Goal: Task Accomplishment & Management: Manage account settings

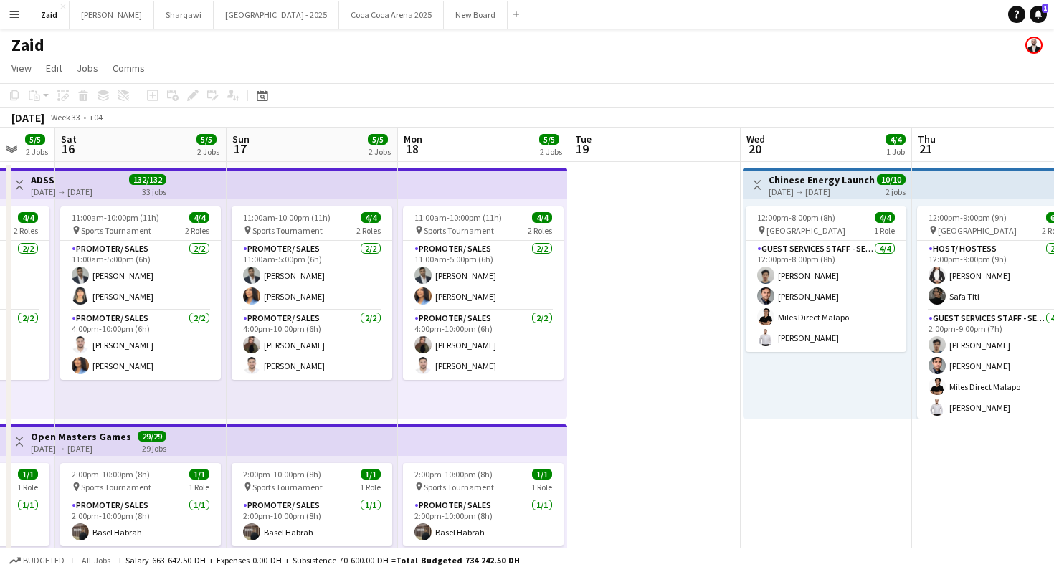
click at [670, 312] on app-date-cell at bounding box center [654, 486] width 171 height 648
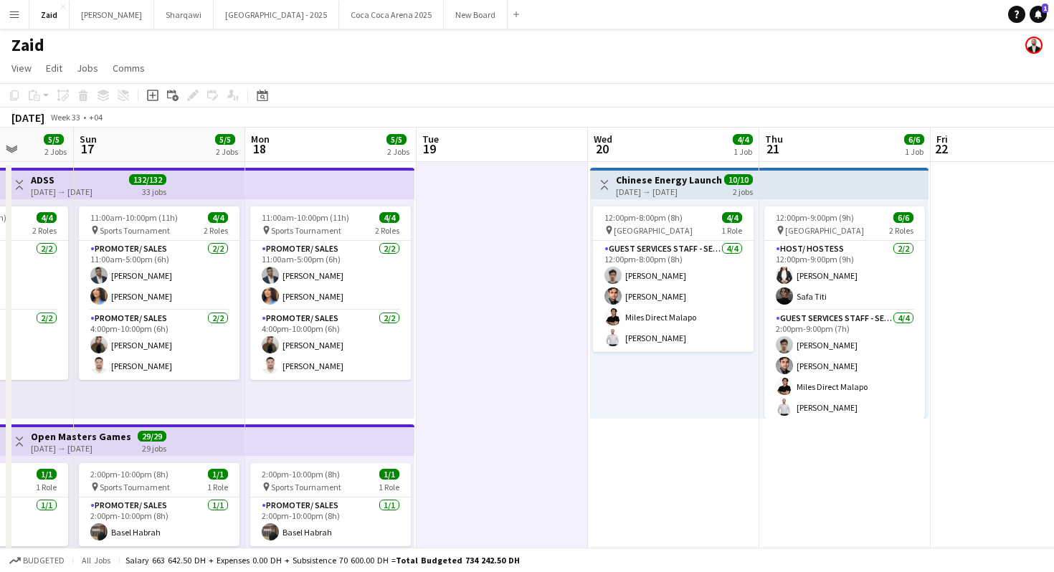
scroll to position [0, 443]
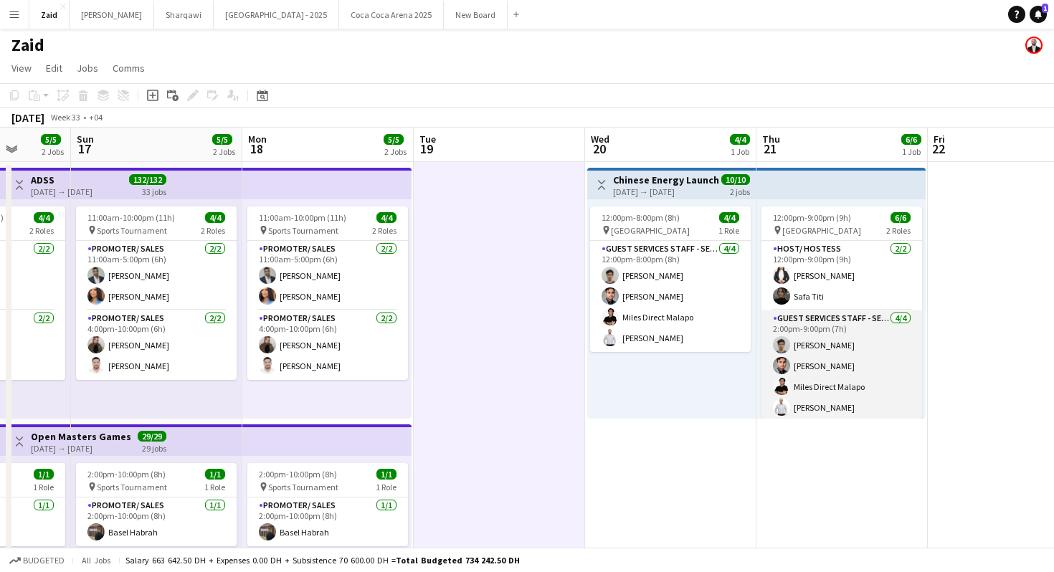
click at [798, 359] on app-card-role "Guest Services Staff - Senior [DATE] 2:00pm-9:00pm (7h) [PERSON_NAME] [PERSON_N…" at bounding box center [842, 366] width 161 height 111
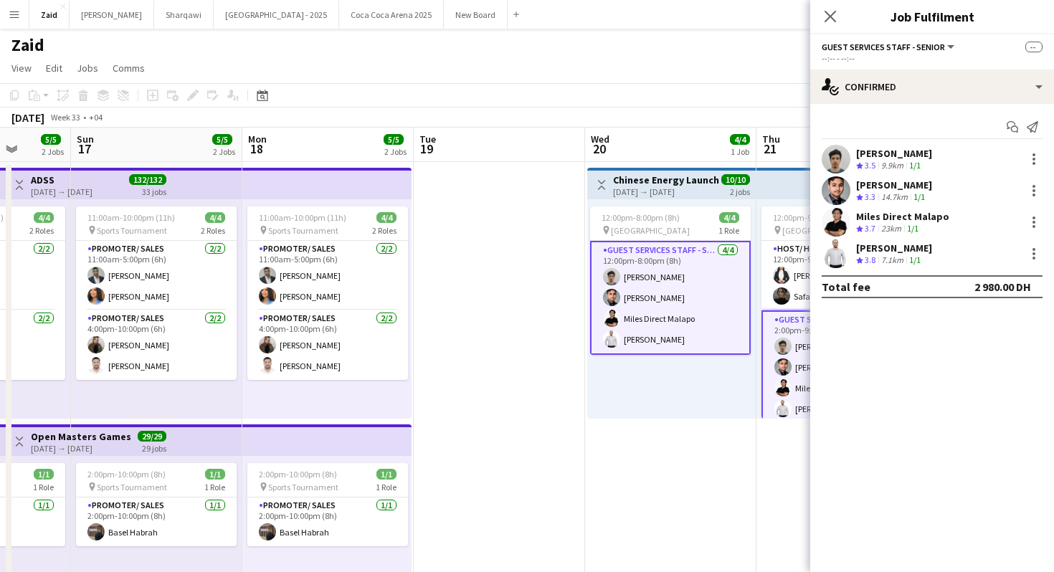
click at [744, 356] on div "12:00pm-8:00pm (8h) 4/4 pin [GEOGRAPHIC_DATA] 1 Role Guest Services Staff - Sen…" at bounding box center [671, 308] width 169 height 219
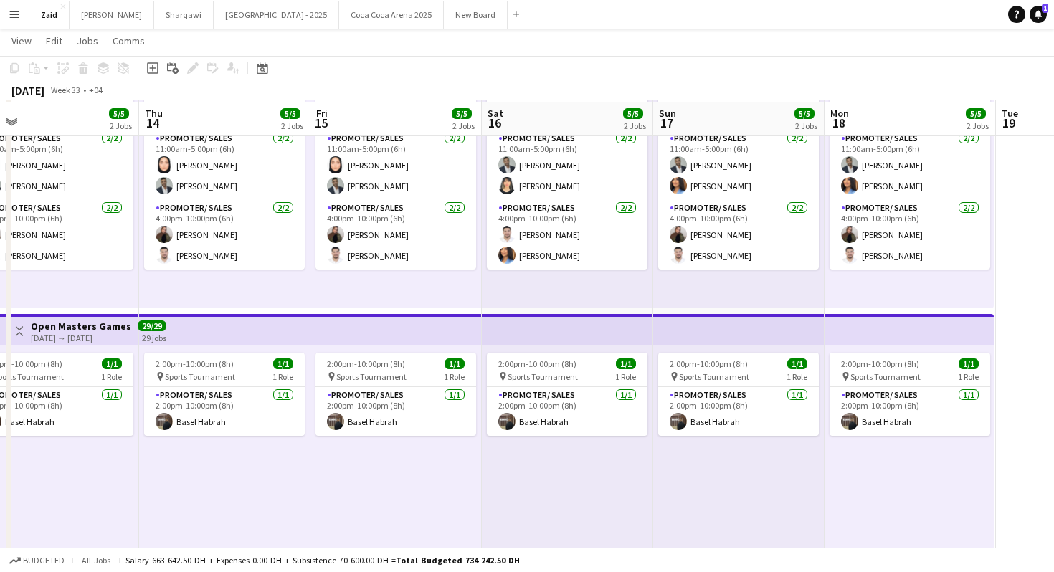
scroll to position [110, 0]
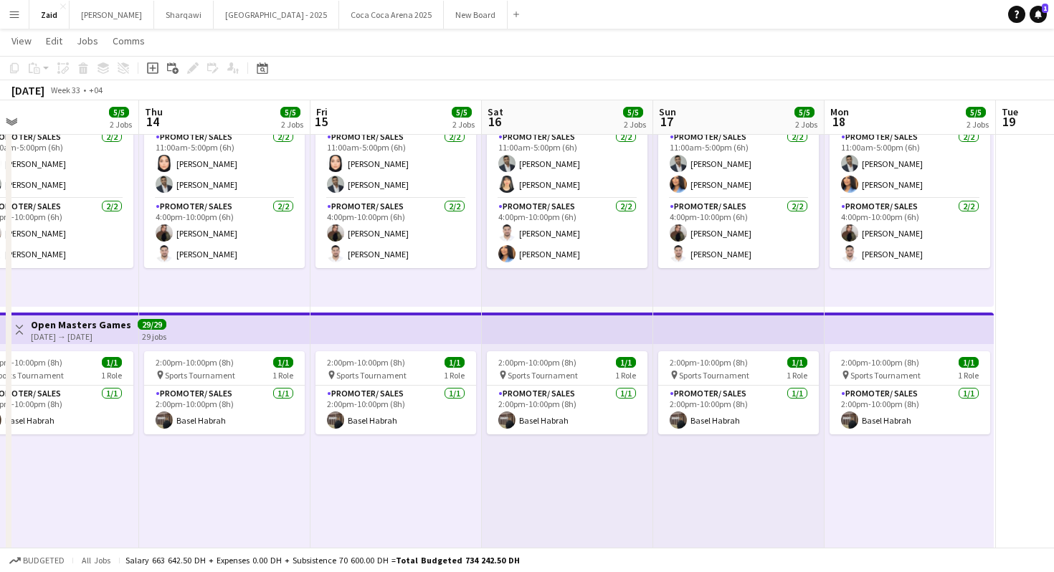
click at [27, 24] on button "Menu" at bounding box center [14, 14] width 29 height 29
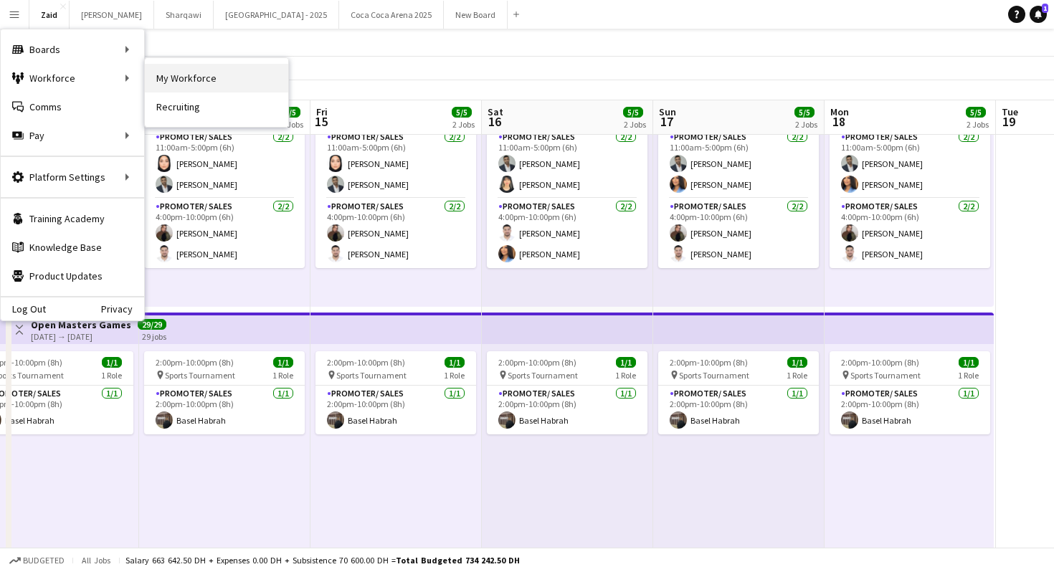
click at [176, 79] on link "My Workforce" at bounding box center [216, 78] width 143 height 29
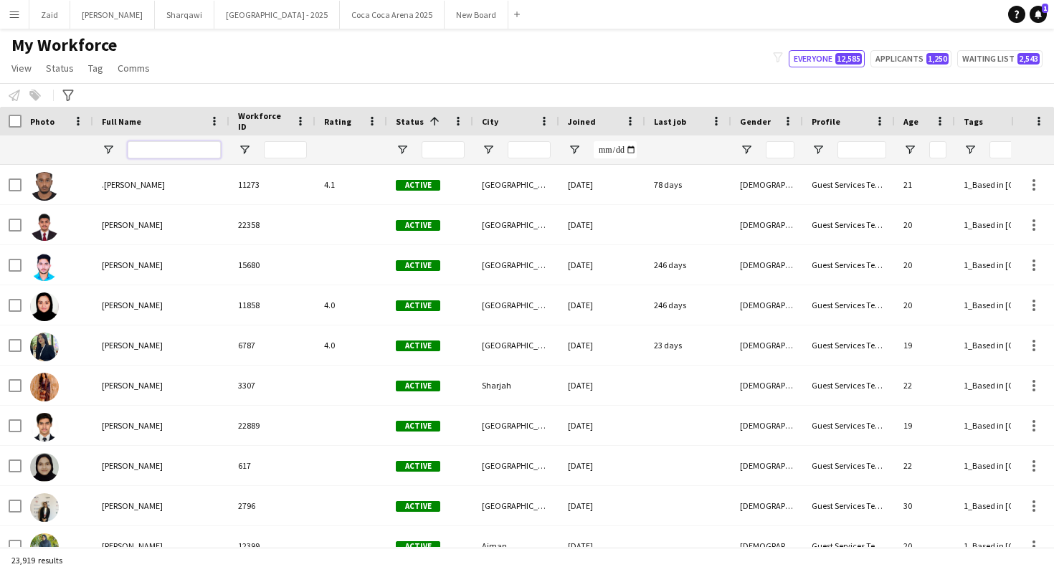
click at [181, 146] on input "Full Name Filter Input" at bounding box center [174, 149] width 93 height 17
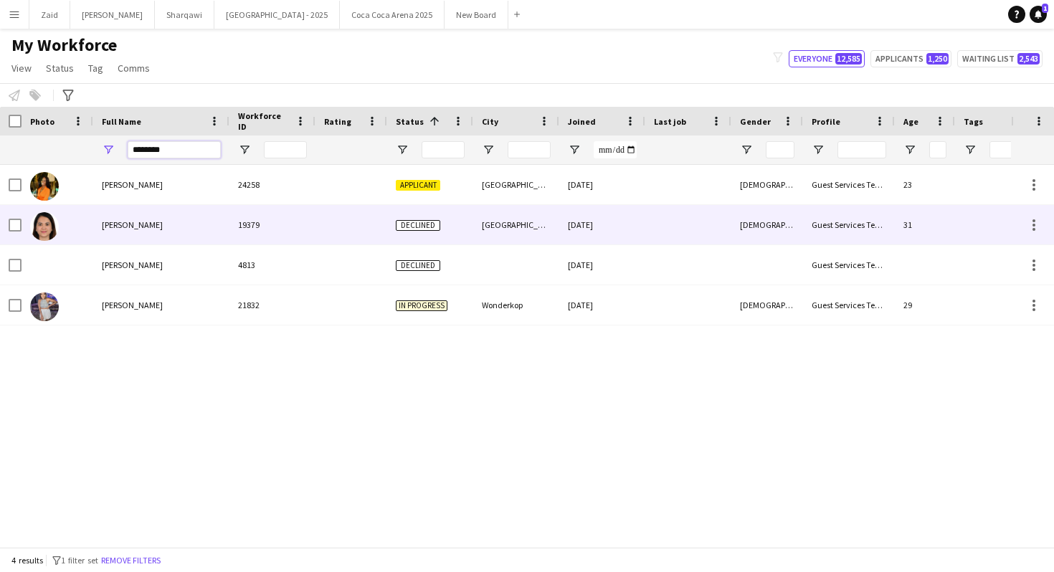
type input "********"
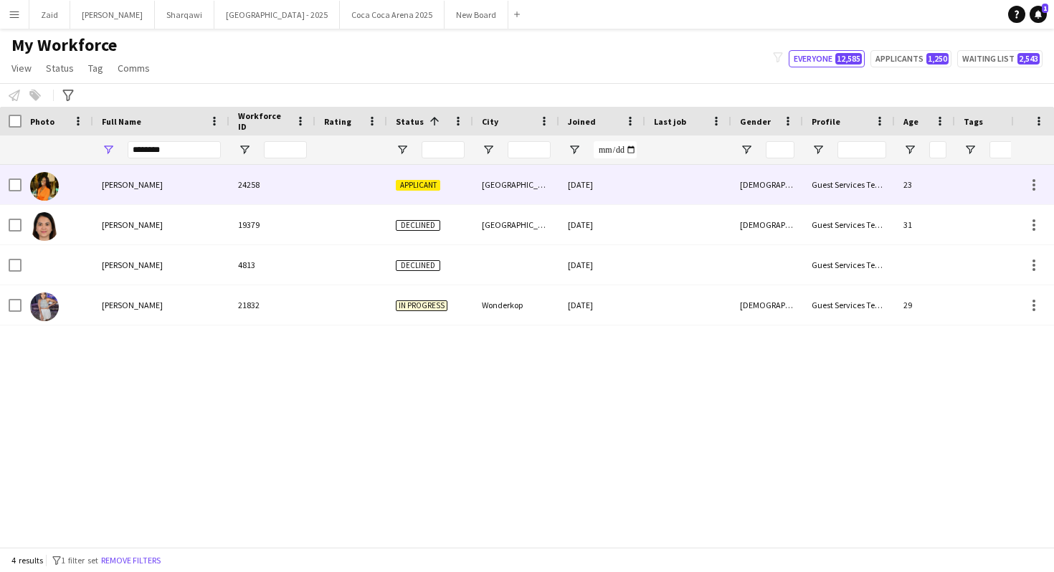
click at [202, 180] on div "[PERSON_NAME]" at bounding box center [161, 184] width 136 height 39
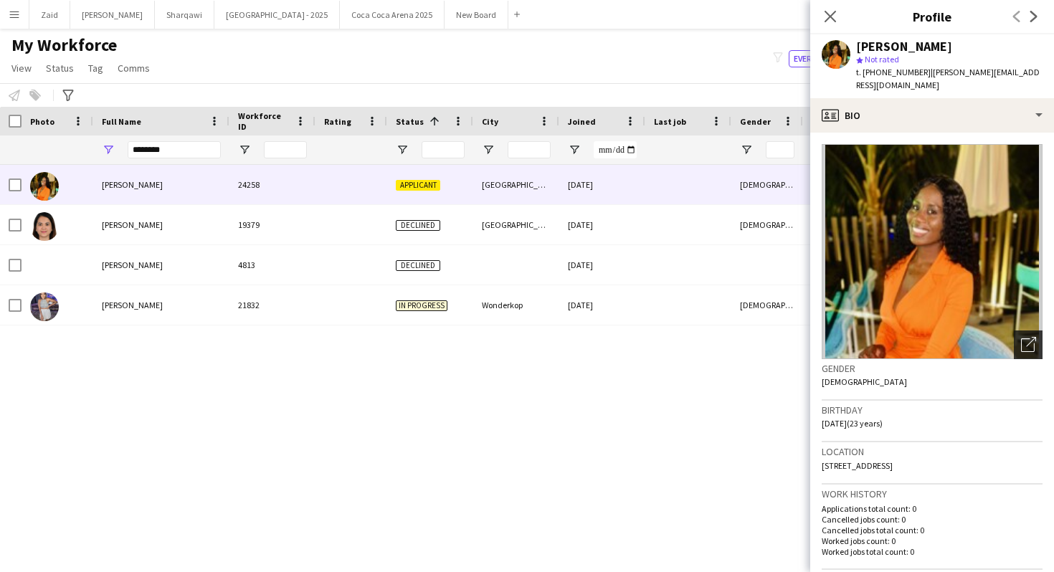
click at [1024, 337] on icon "Open photos pop-in" at bounding box center [1028, 344] width 15 height 15
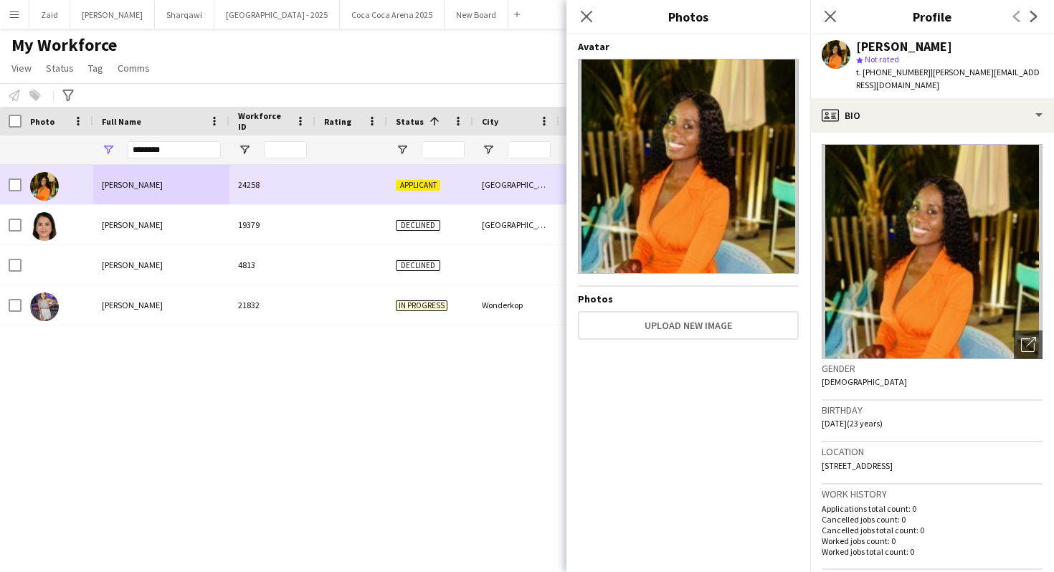
click at [509, 180] on div "[GEOGRAPHIC_DATA]" at bounding box center [516, 184] width 86 height 39
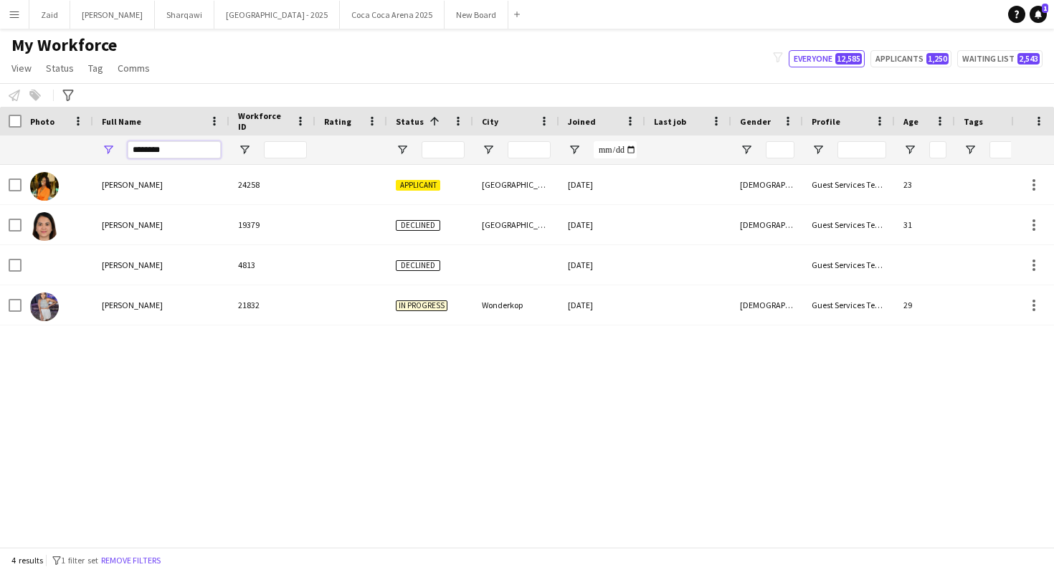
click at [162, 148] on input "********" at bounding box center [174, 149] width 93 height 17
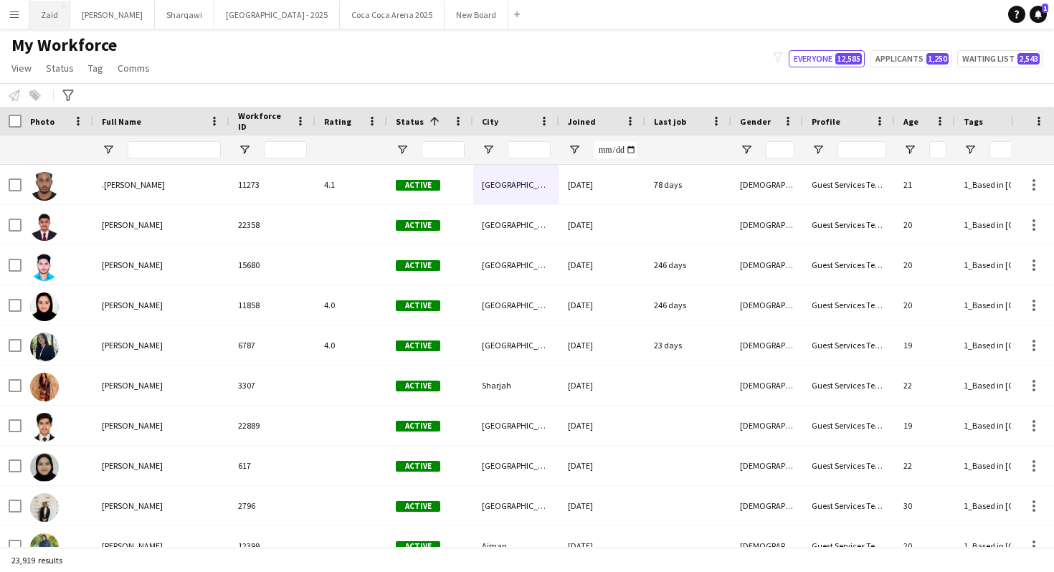
click at [65, 16] on button "Zaid Close" at bounding box center [49, 15] width 41 height 28
